Goal: Task Accomplishment & Management: Manage account settings

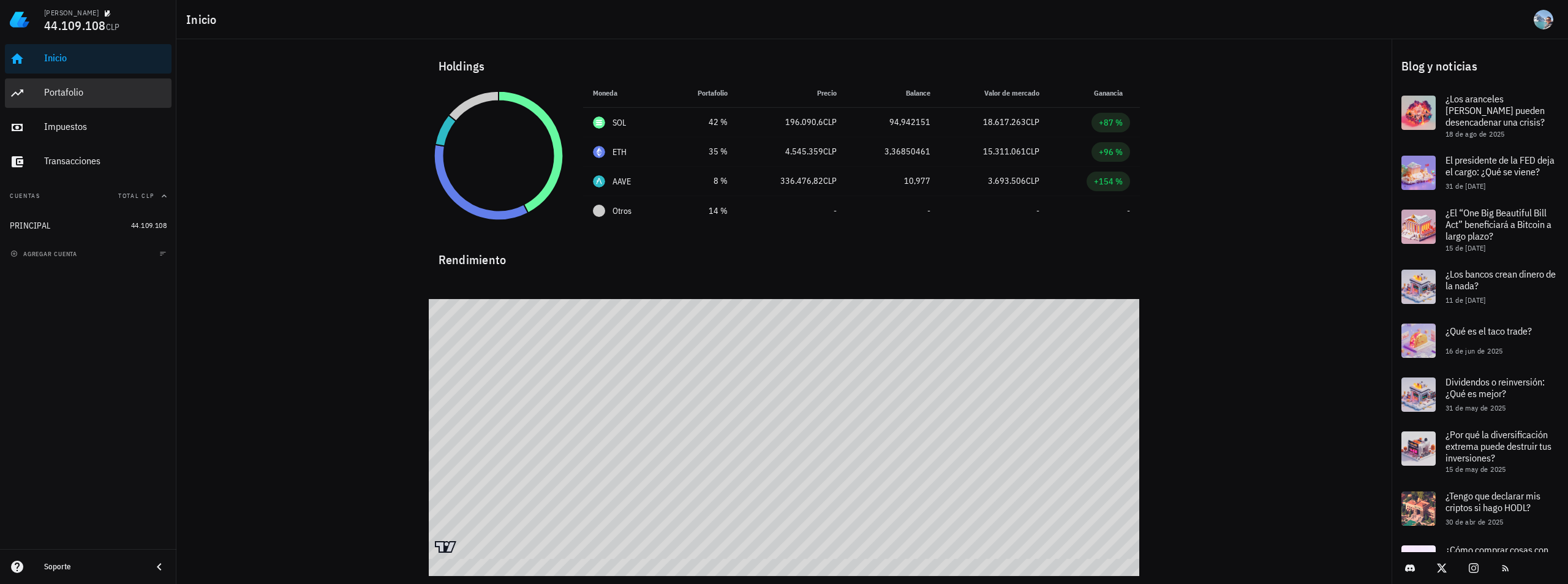
click at [97, 86] on div "Portafolio" at bounding box center [105, 93] width 122 height 28
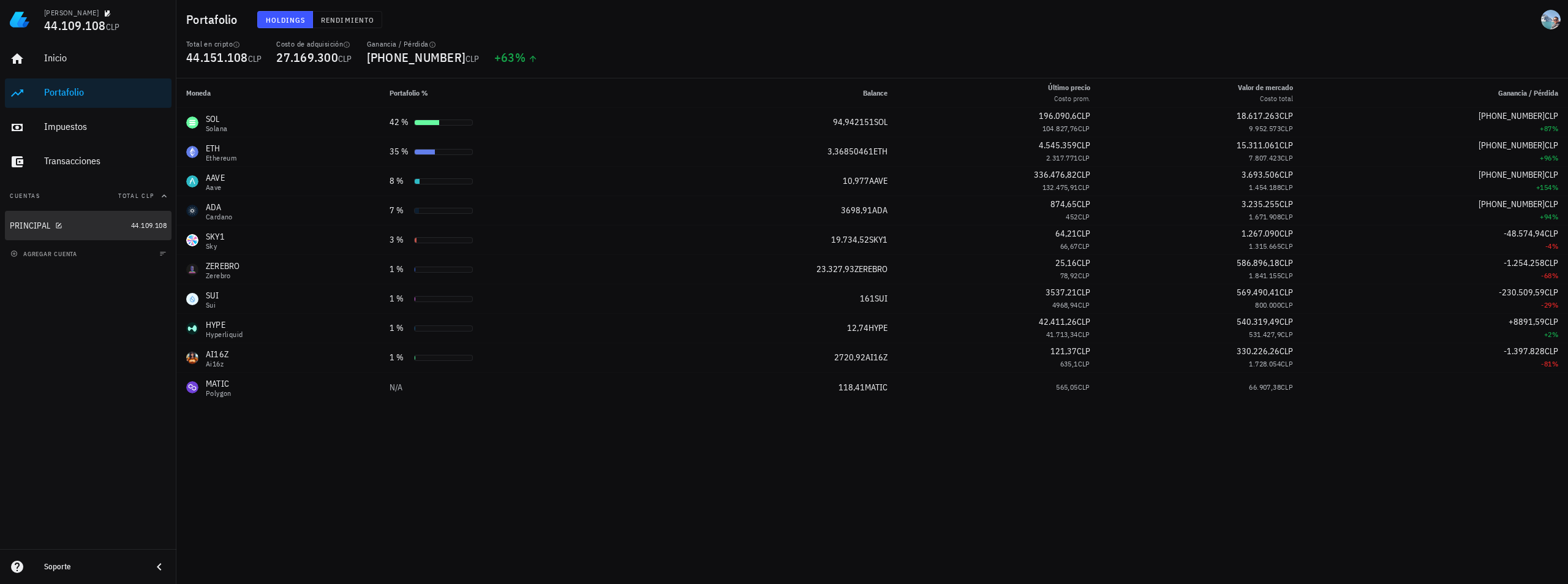
click at [107, 233] on div "PRINCIPAL" at bounding box center [67, 226] width 117 height 26
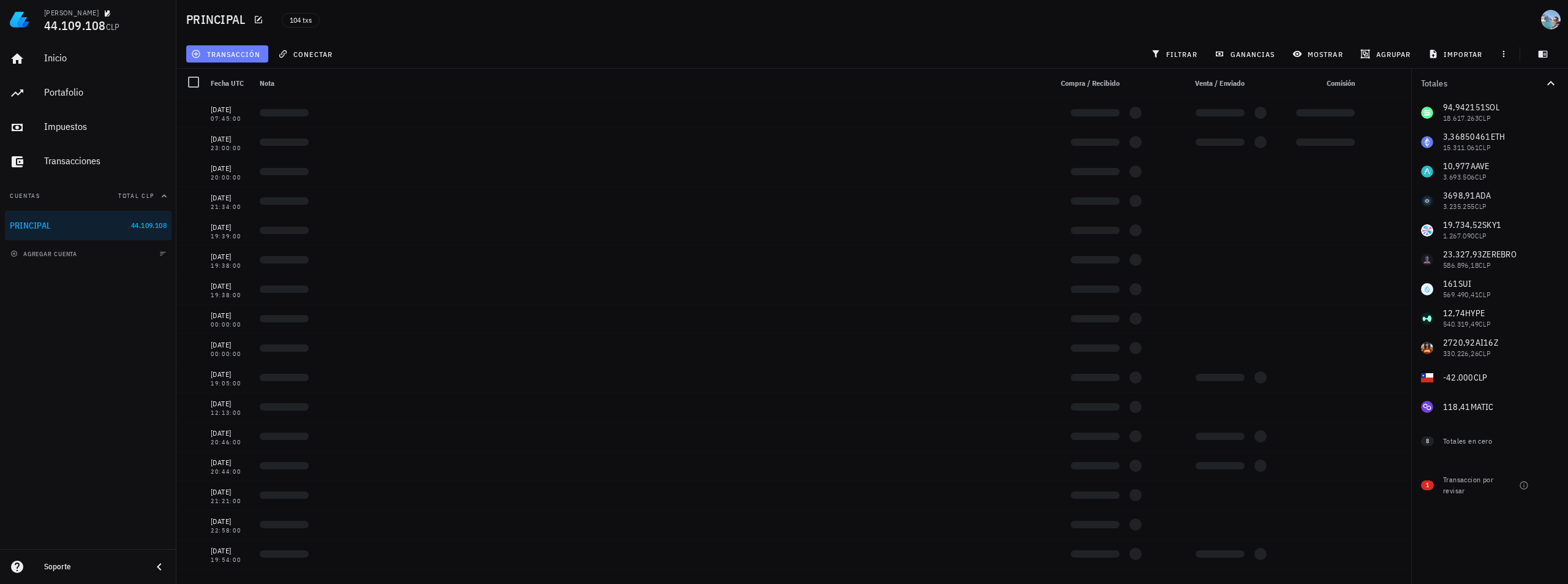
click at [212, 57] on span "transacción" at bounding box center [226, 53] width 66 height 9
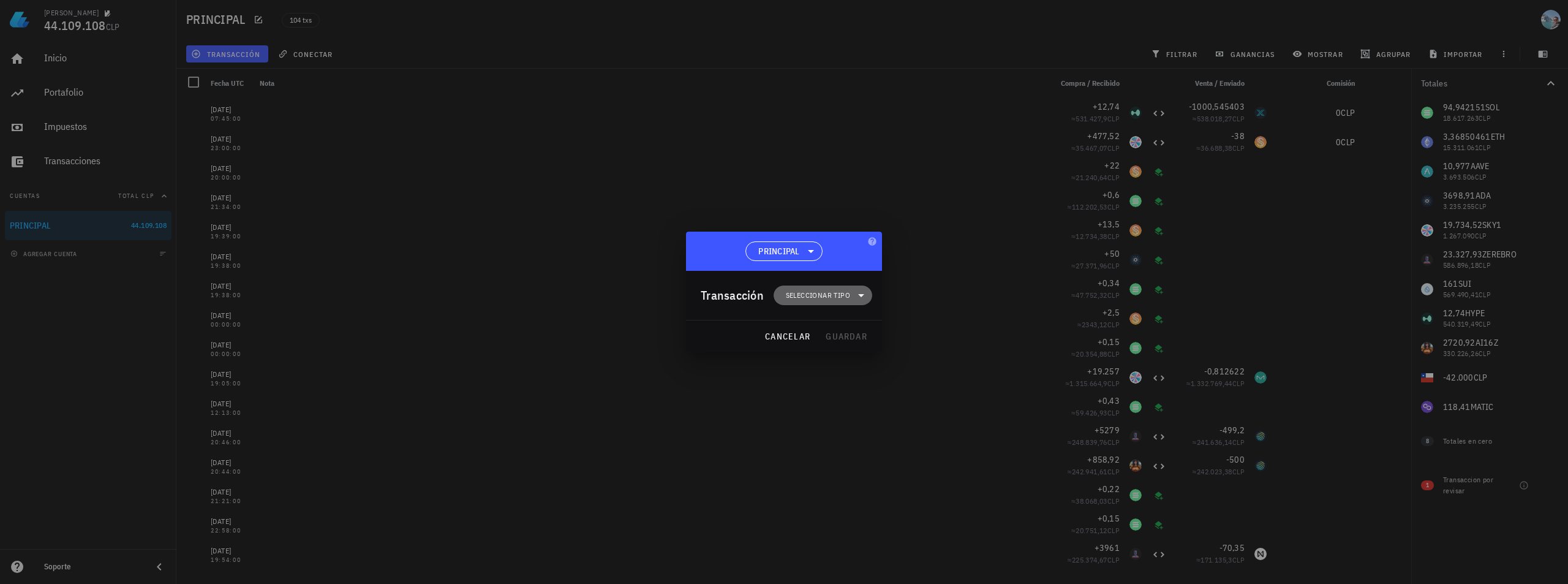
click at [848, 297] on span "Seleccionar tipo" at bounding box center [817, 295] width 64 height 12
click at [848, 324] on div "Compra/Venta" at bounding box center [828, 324] width 48 height 9
click at [939, 335] on div "Compra/Venta" at bounding box center [945, 330] width 115 height 24
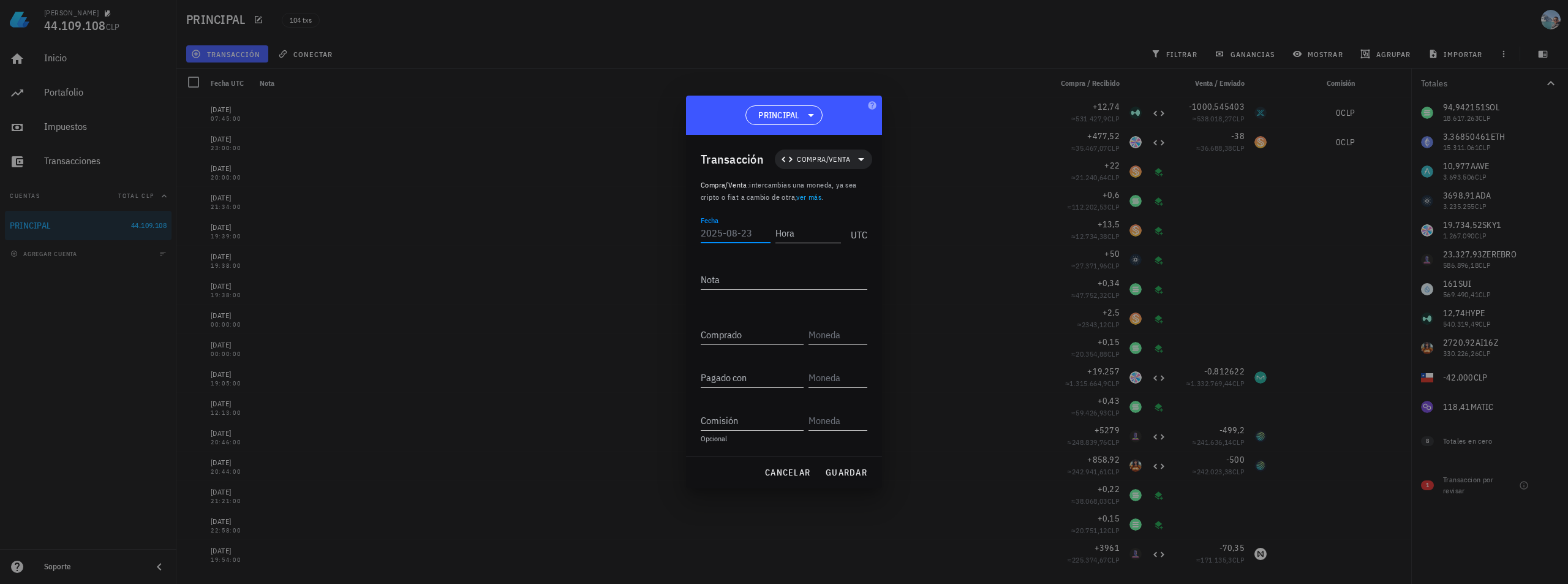
click at [738, 236] on input "Fecha" at bounding box center [735, 233] width 70 height 20
type input "[DATE]"
type input "08:00:00"
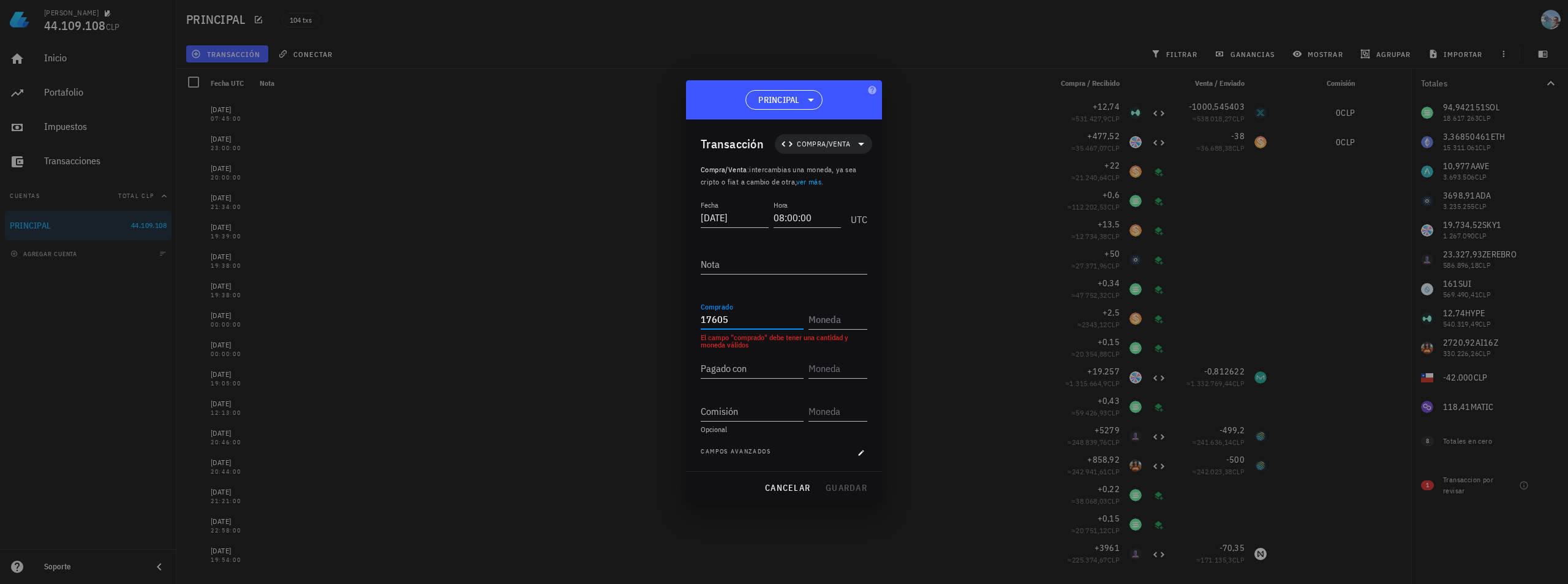
type input "17.605"
click at [906, 375] on div "PENGU Pudgy Penguins" at bounding box center [909, 378] width 201 height 29
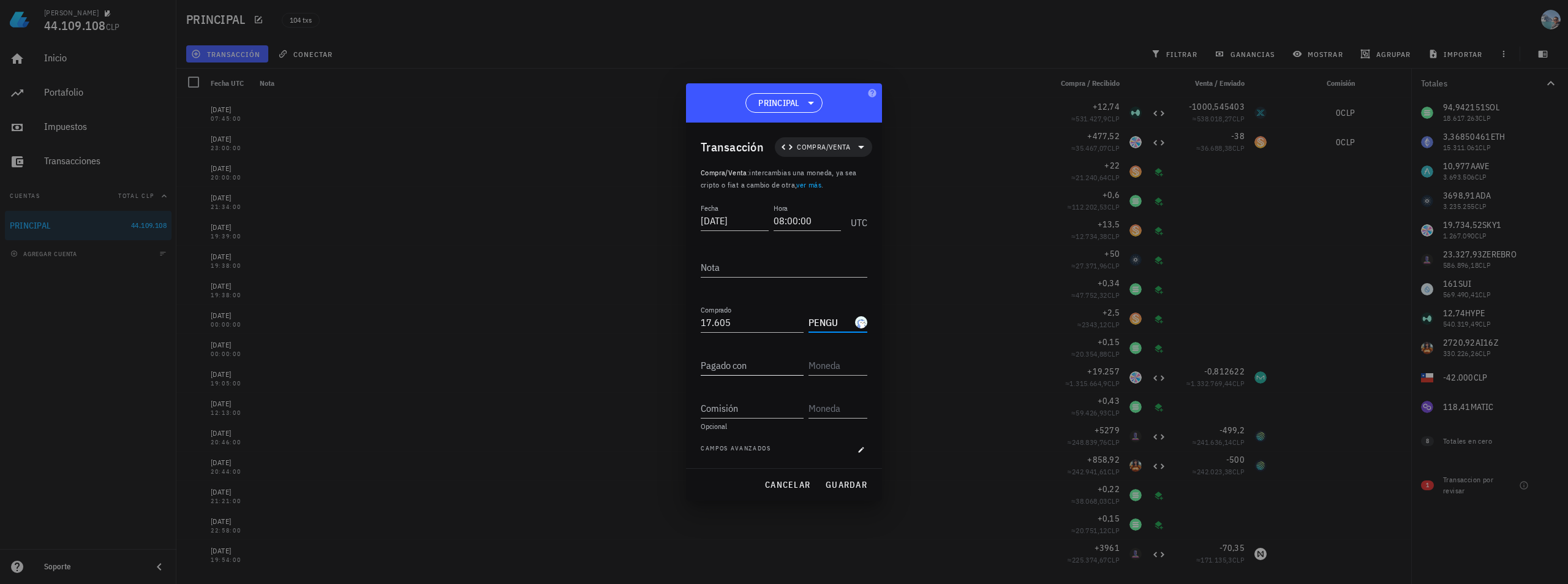
type input "PENGU"
click at [763, 363] on input "Pagado con" at bounding box center [752, 364] width 103 height 20
click at [841, 370] on input "text" at bounding box center [837, 364] width 56 height 20
click at [847, 385] on div "SUI Sui" at bounding box center [882, 394] width 147 height 29
type input "SUI"
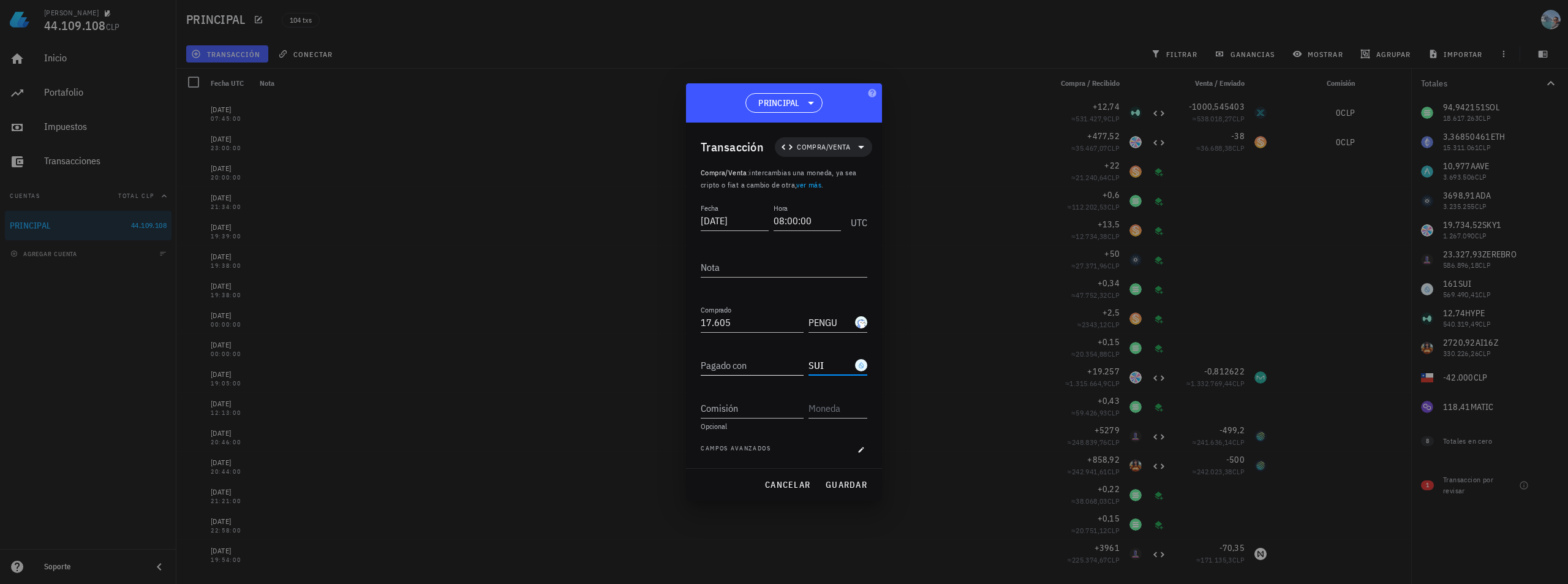
click at [747, 367] on input "Pagado con" at bounding box center [752, 364] width 103 height 20
type input "161"
click at [849, 478] on button "guardar" at bounding box center [846, 485] width 52 height 22
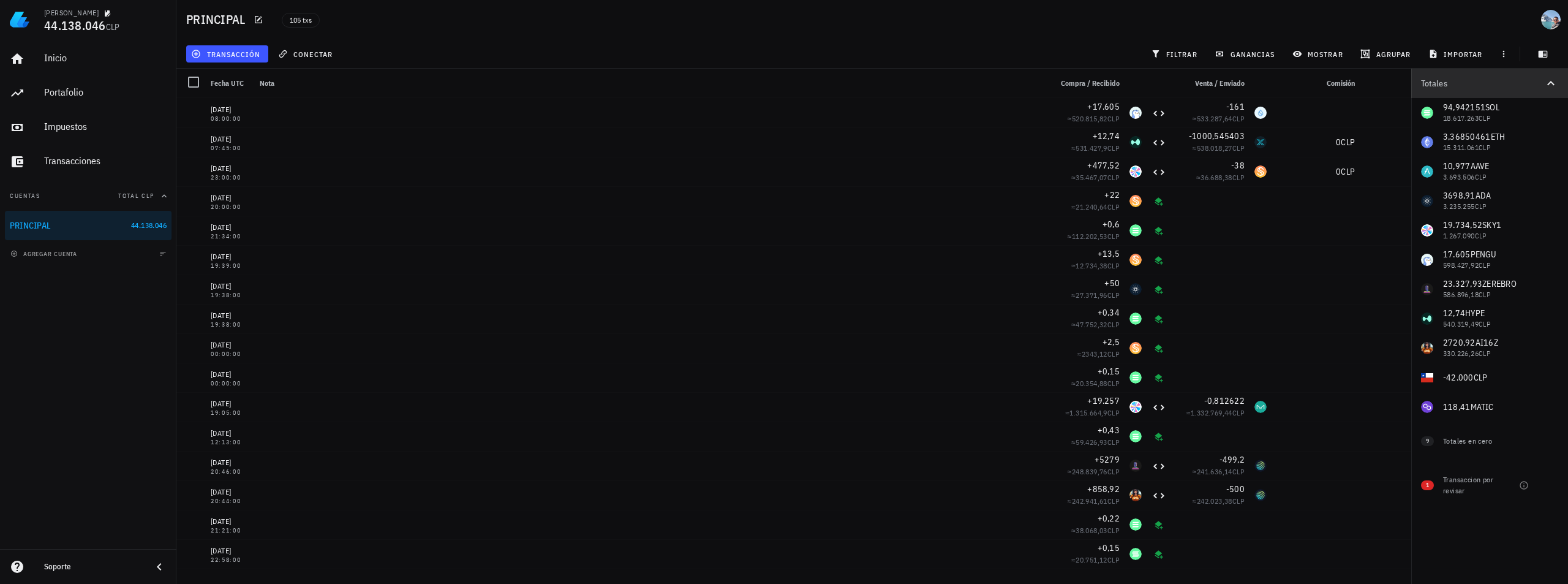
click at [1551, 85] on icon "button" at bounding box center [1551, 83] width 15 height 15
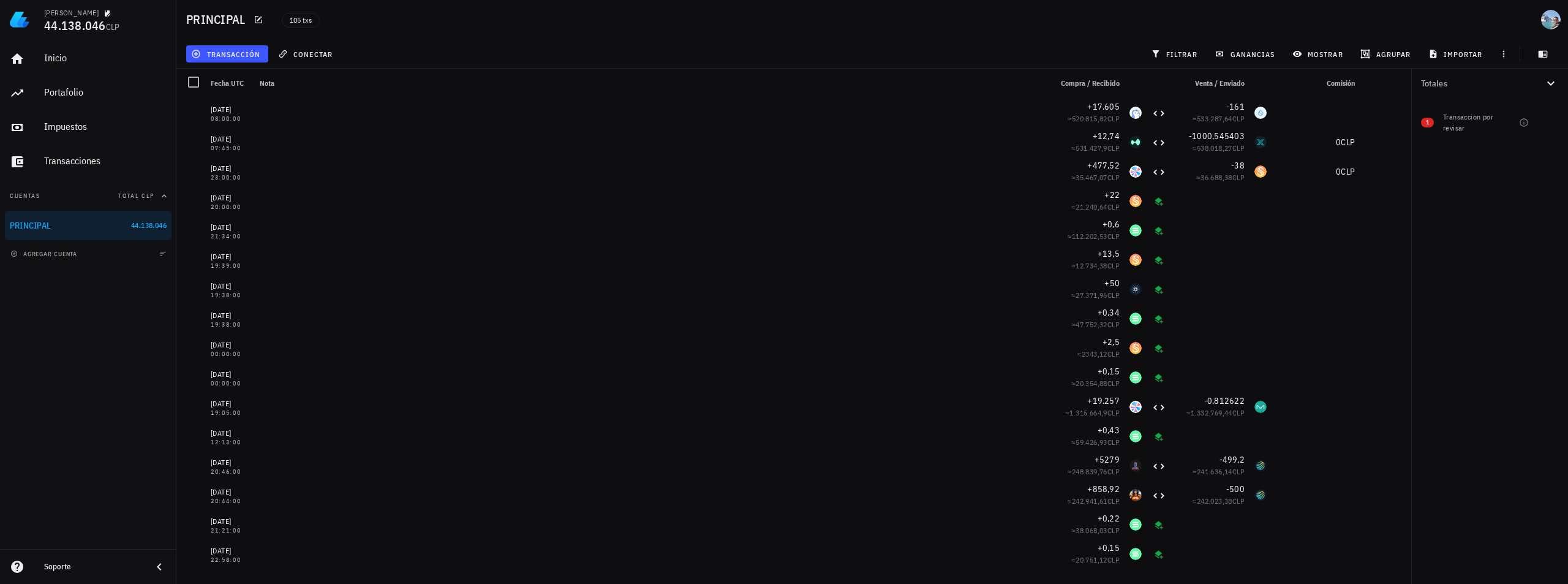
click at [1548, 80] on icon "button" at bounding box center [1551, 83] width 15 height 15
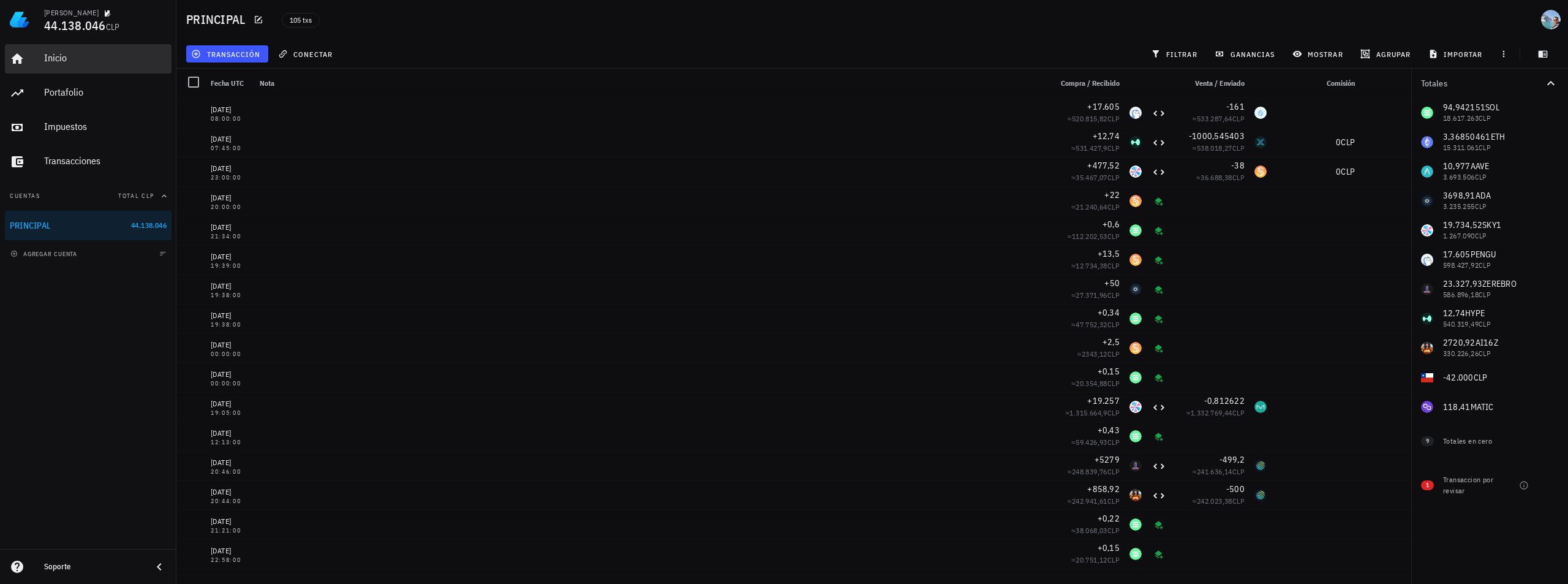
click at [51, 62] on div "Inicio" at bounding box center [105, 58] width 122 height 11
